Goal: Find specific page/section: Find specific page/section

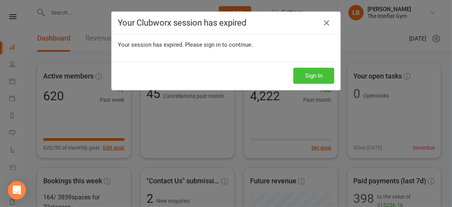
click at [322, 77] on button "Sign In" at bounding box center [313, 76] width 41 height 16
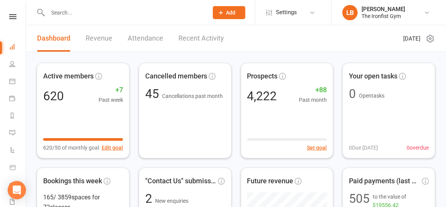
click at [168, 5] on div at bounding box center [120, 12] width 166 height 25
click at [156, 15] on input "text" at bounding box center [125, 12] width 158 height 11
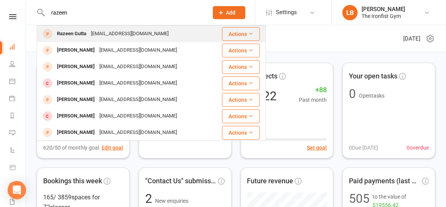
type input "razeen"
click at [140, 31] on div "razeenriazgutta@gmail.com" at bounding box center [130, 33] width 82 height 11
